Goal: Information Seeking & Learning: Learn about a topic

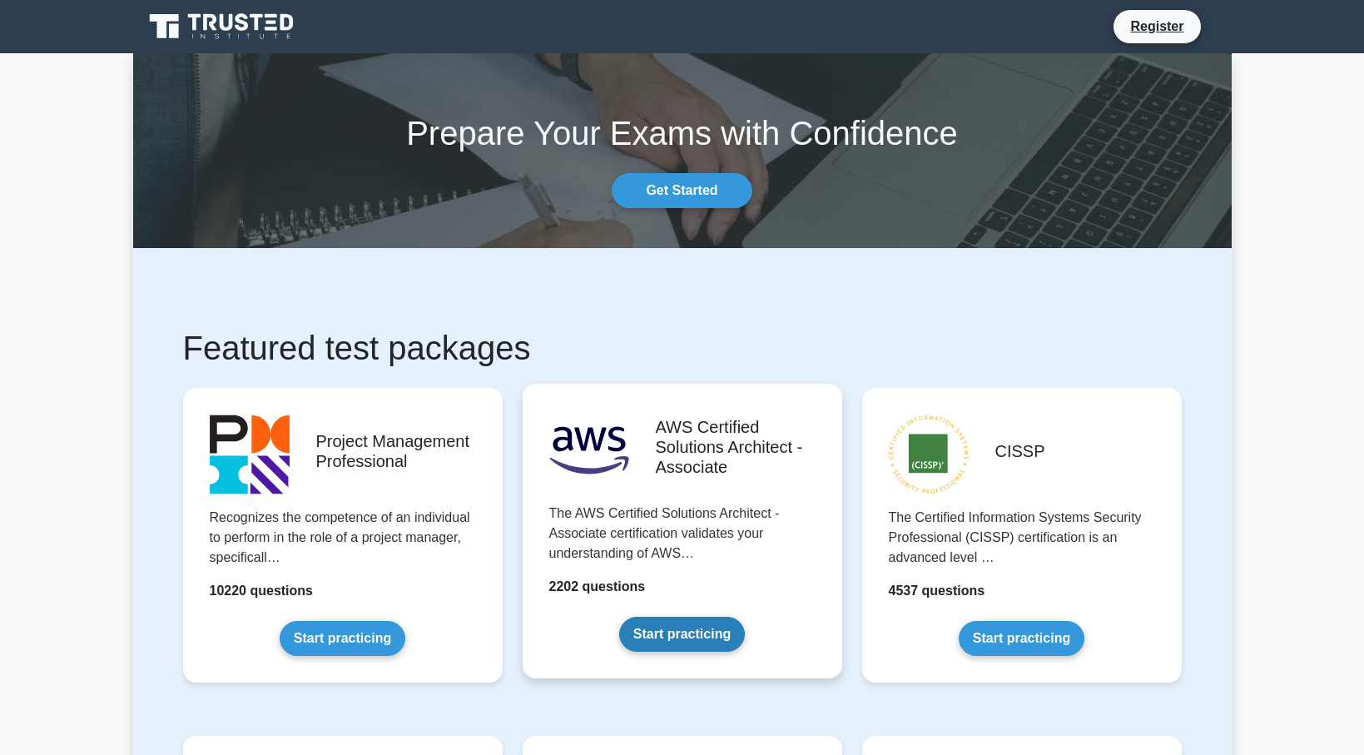
scroll to position [333, 0]
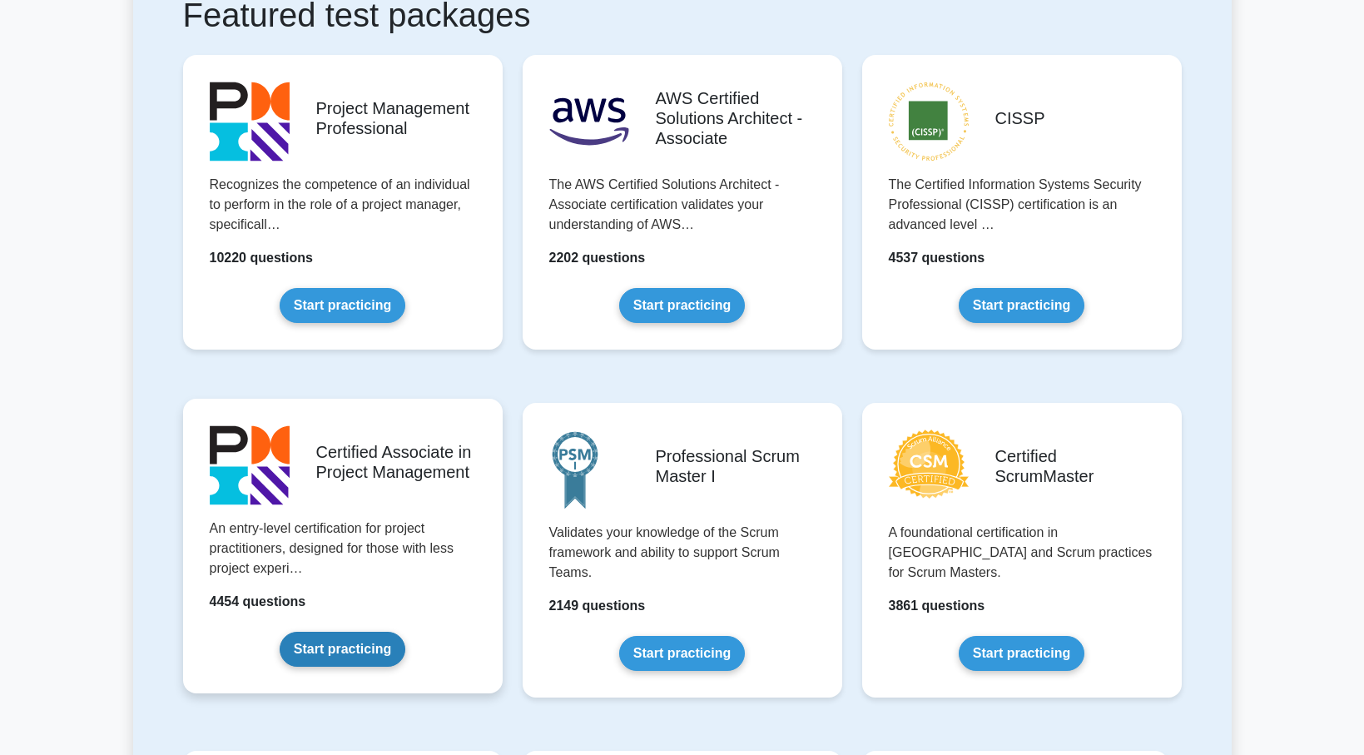
click at [344, 646] on link "Start practicing" at bounding box center [343, 649] width 126 height 35
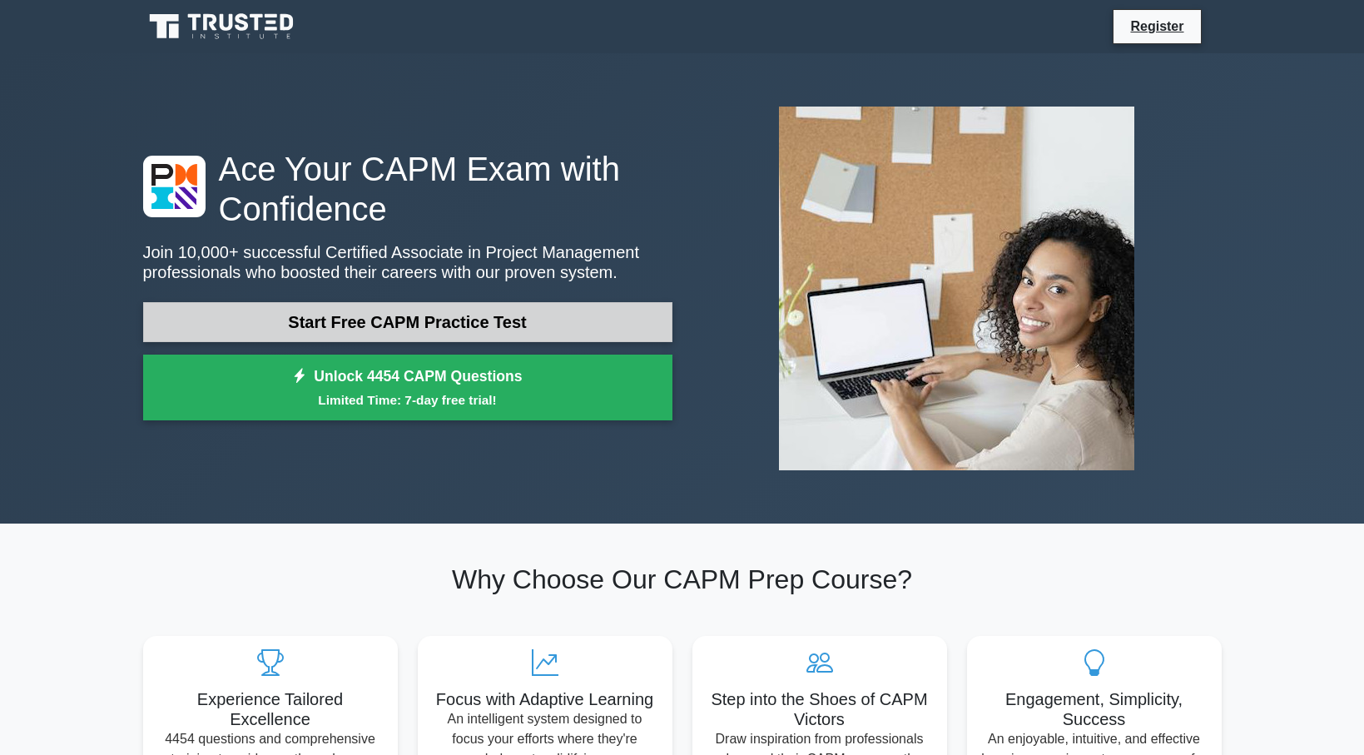
click at [468, 325] on link "Start Free CAPM Practice Test" at bounding box center [407, 322] width 529 height 40
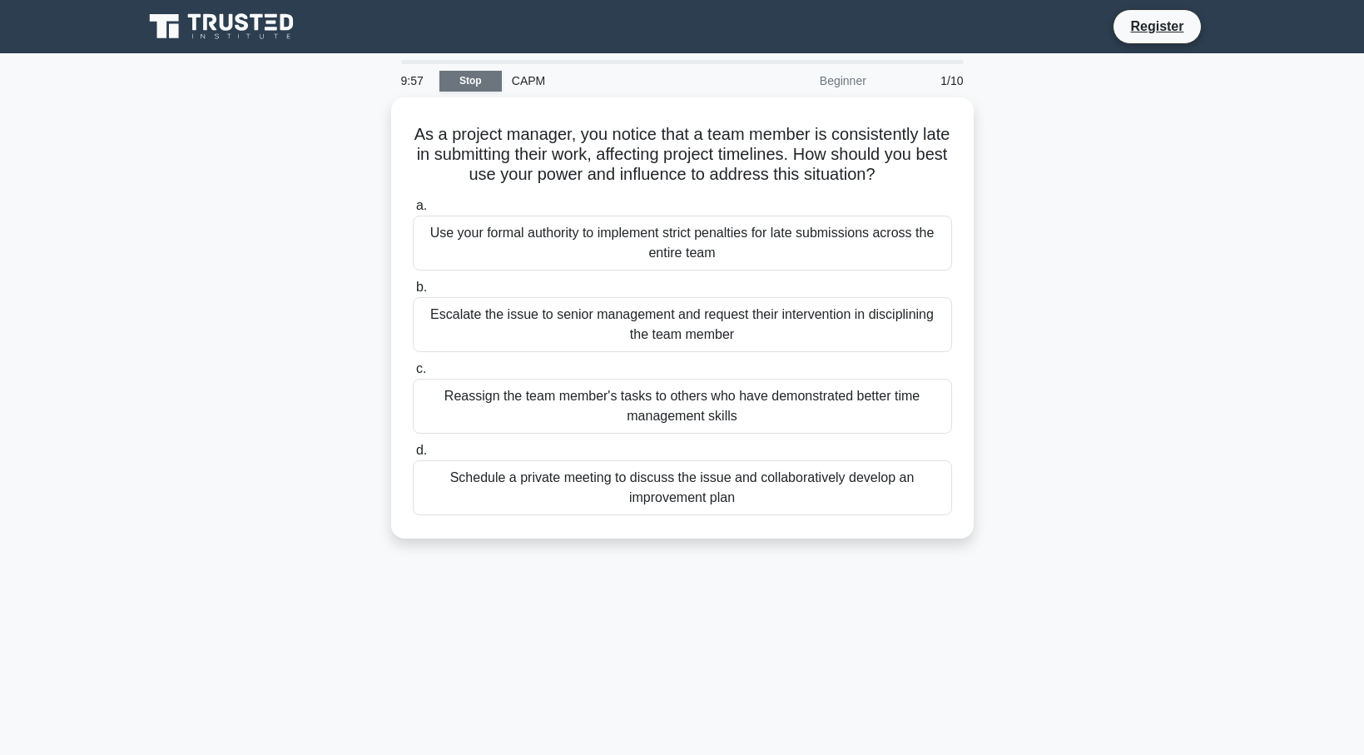
click at [487, 82] on link "Stop" at bounding box center [470, 81] width 62 height 21
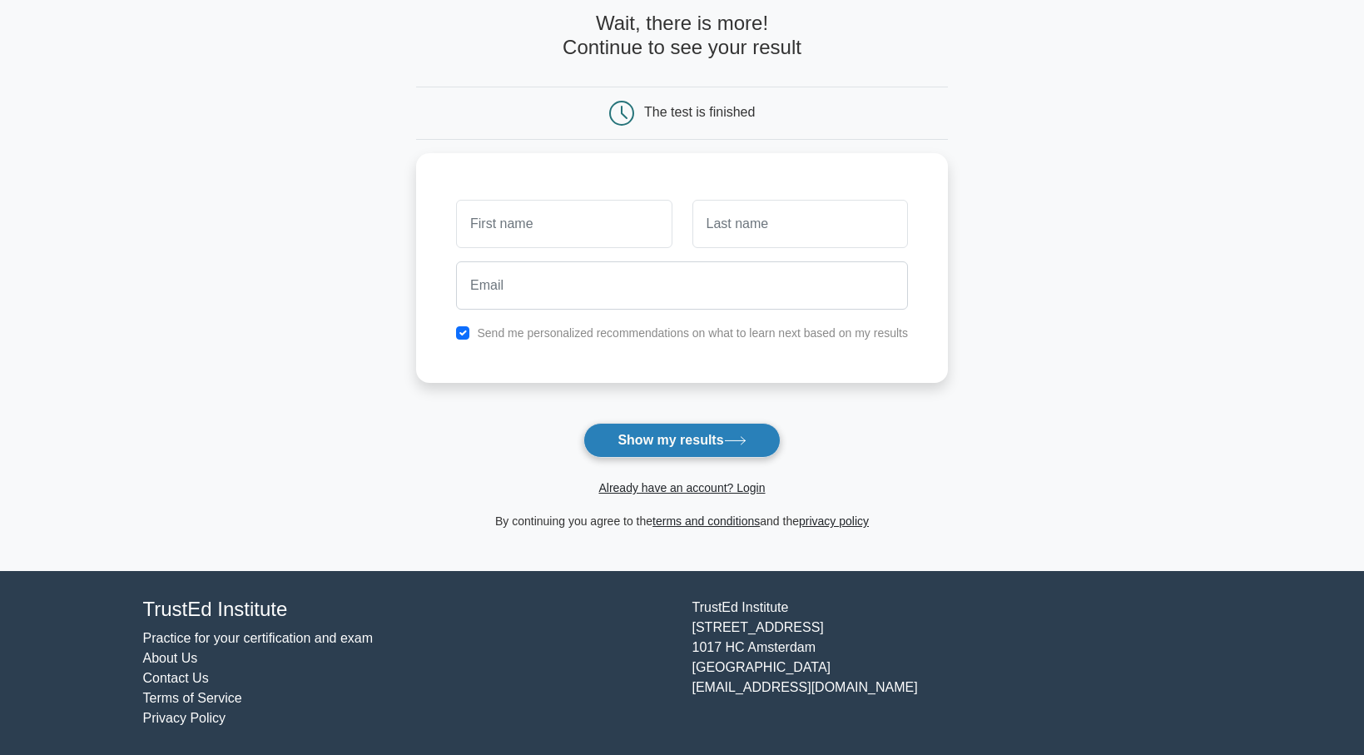
click at [711, 443] on button "Show my results" at bounding box center [681, 440] width 196 height 35
click at [209, 131] on main "Wait, there is more! Continue to see your result The test is finished and the" at bounding box center [682, 271] width 1364 height 599
